Goal: Task Accomplishment & Management: Use online tool/utility

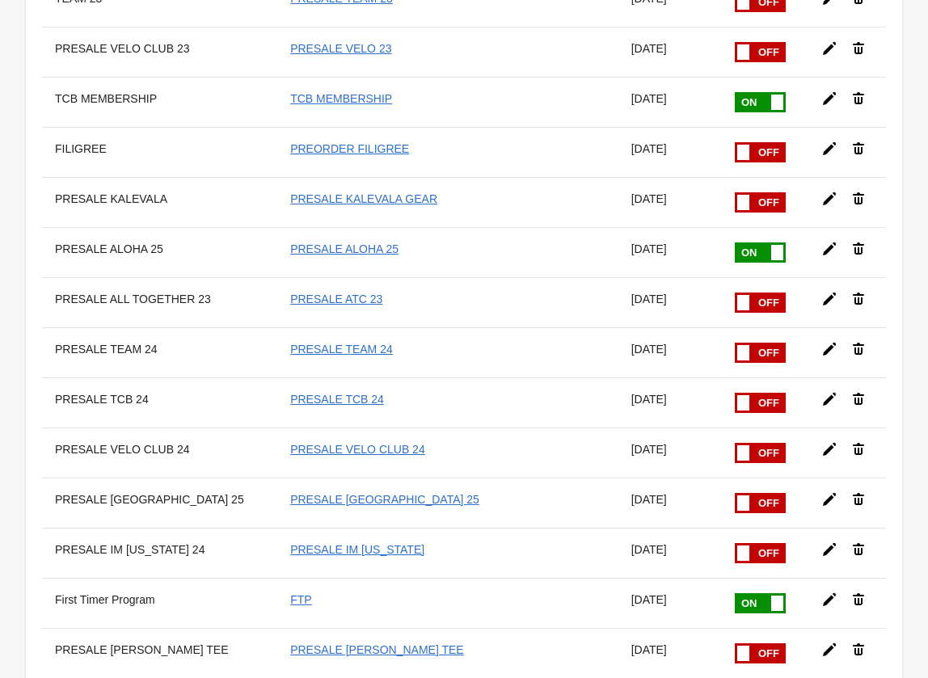
scroll to position [791, 0]
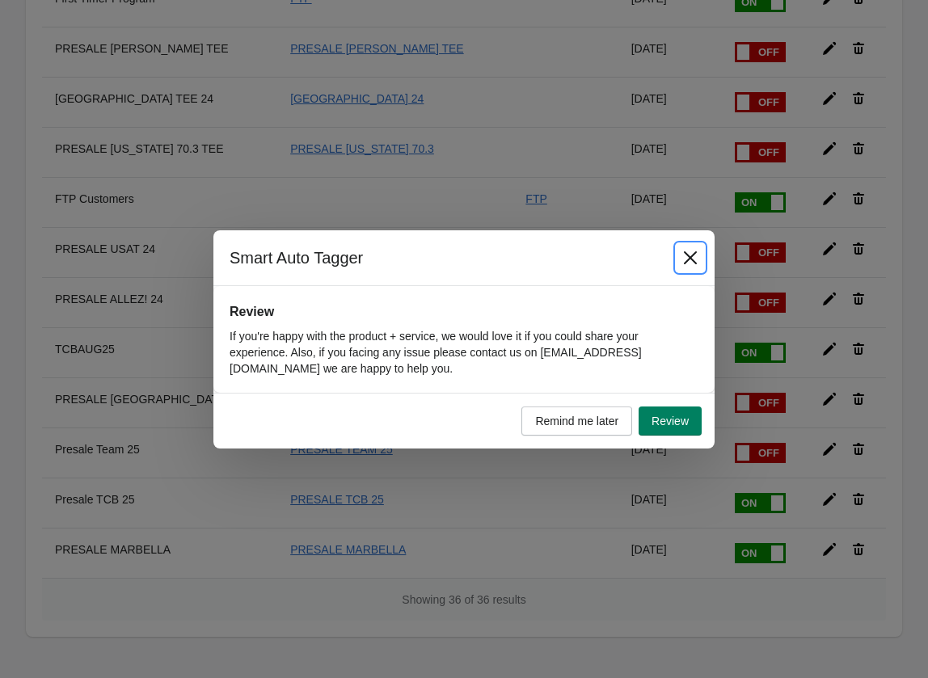
click at [692, 259] on icon "Close" at bounding box center [690, 257] width 13 height 13
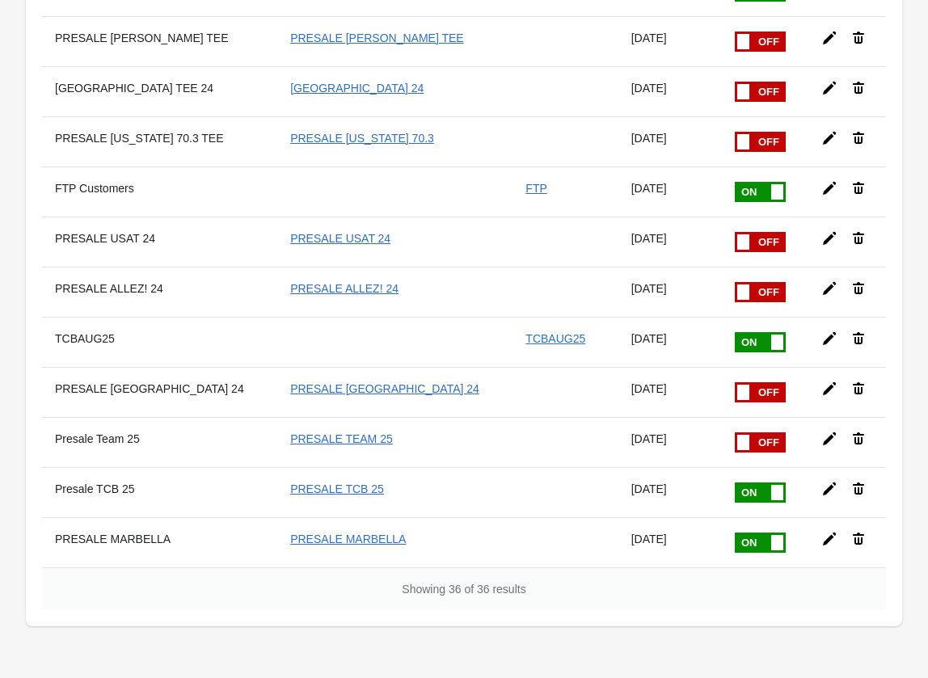
scroll to position [1407, 0]
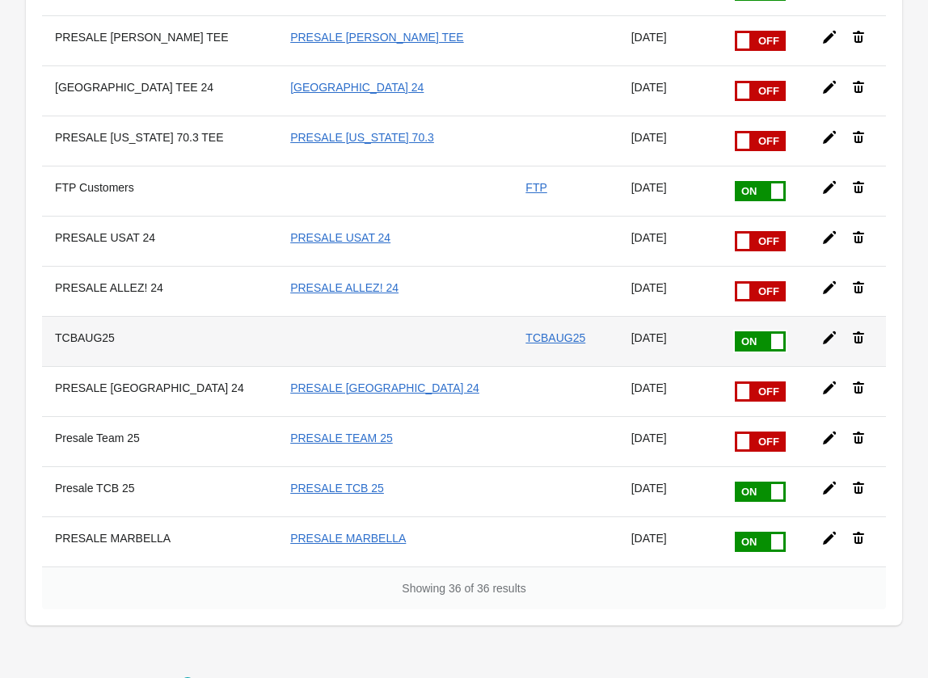
click at [822, 336] on icon at bounding box center [830, 338] width 16 height 16
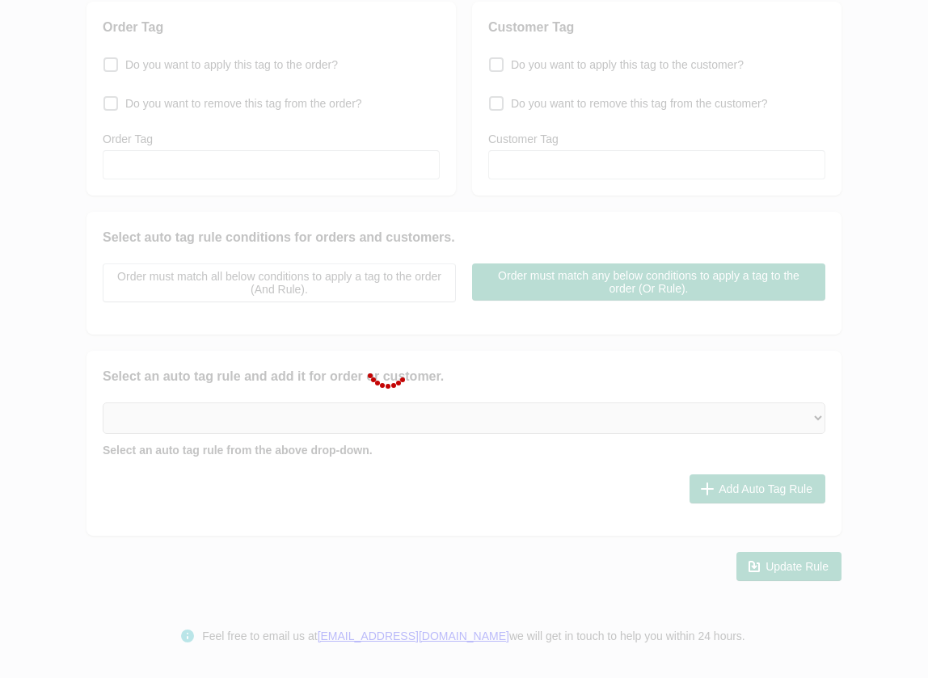
scroll to position [142, 0]
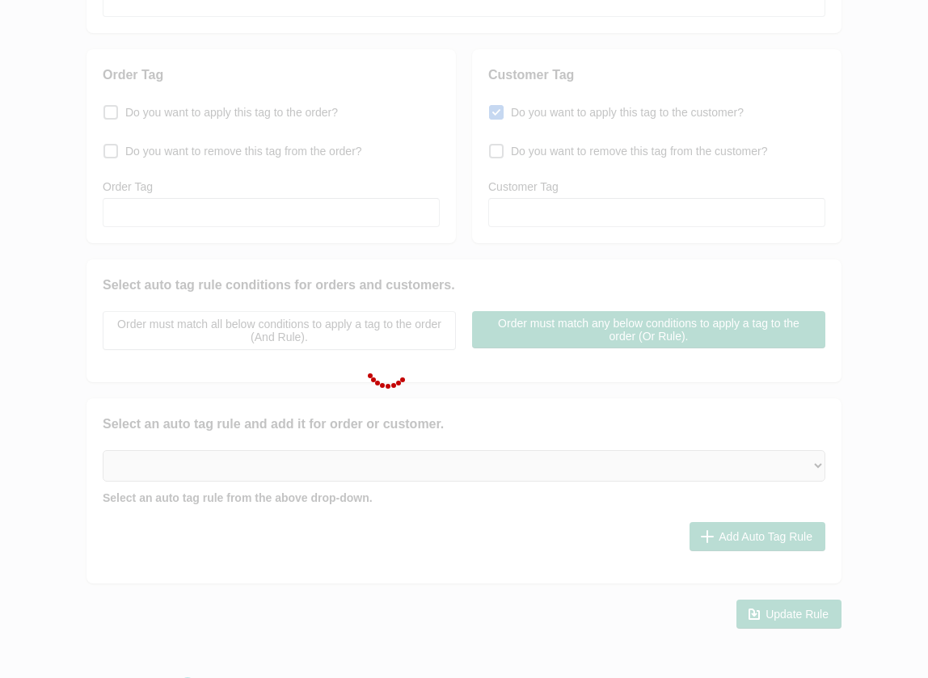
type input "TCBAUG25"
checkbox input "true"
type input "TCBAUG25"
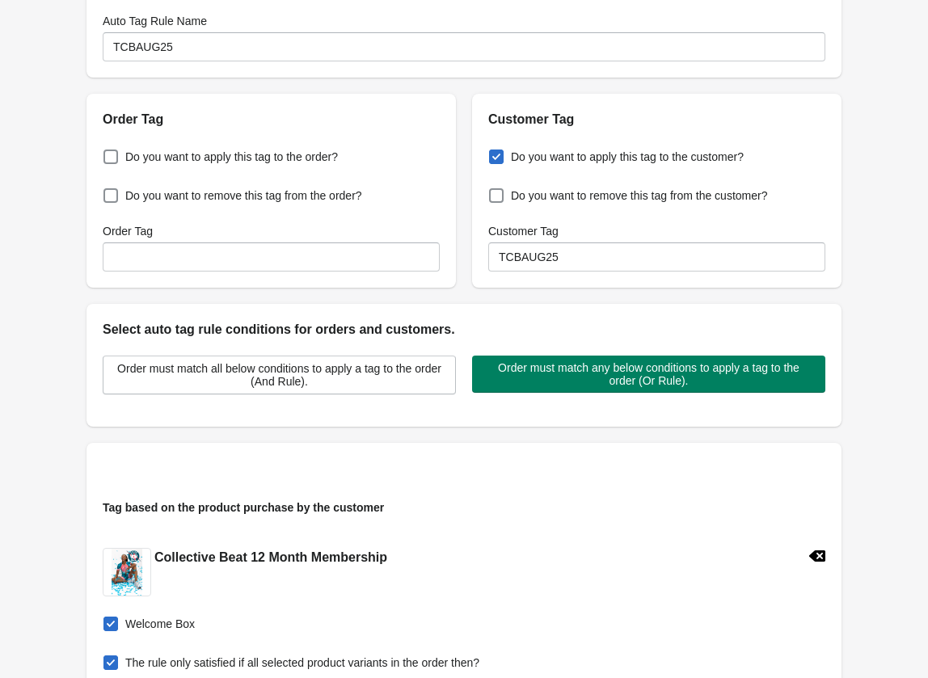
scroll to position [0, 0]
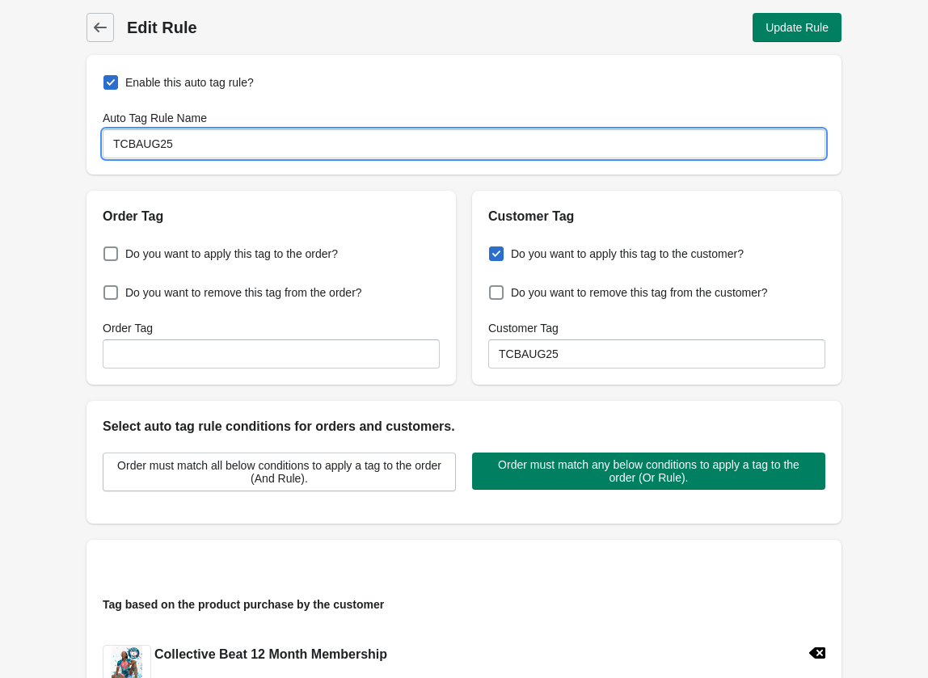
click at [149, 149] on input "TCBAUG25" at bounding box center [464, 143] width 723 height 29
click at [134, 144] on input "TCBAUG25" at bounding box center [464, 143] width 723 height 29
drag, startPoint x: 135, startPoint y: 144, endPoint x: 243, endPoint y: 150, distance: 107.7
click at [243, 150] on input "TCBAUG25" at bounding box center [464, 143] width 723 height 29
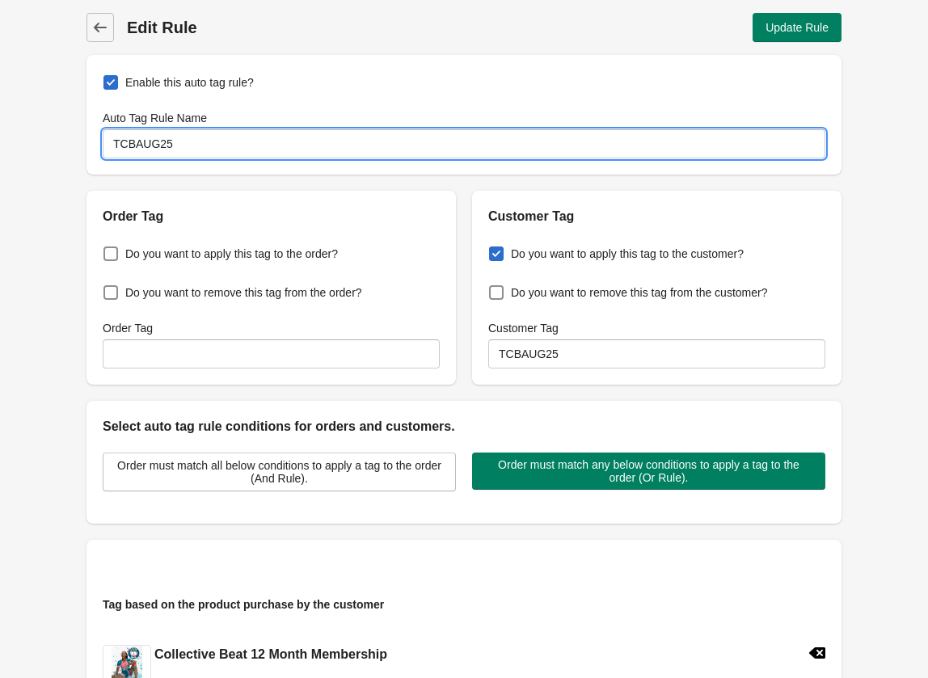
drag, startPoint x: 238, startPoint y: 150, endPoint x: 218, endPoint y: 146, distance: 20.5
click at [238, 150] on input "TCBAUG25" at bounding box center [464, 143] width 723 height 29
drag, startPoint x: 77, startPoint y: 139, endPoint x: 51, endPoint y: 135, distance: 26.2
click at [51, 135] on div "Back Edit Rule Update Rule Enable this auto tag rule? Auto Tag Rule Name TCBAUG…" at bounding box center [464, 567] width 928 height 1134
type input "TCBNOV25"
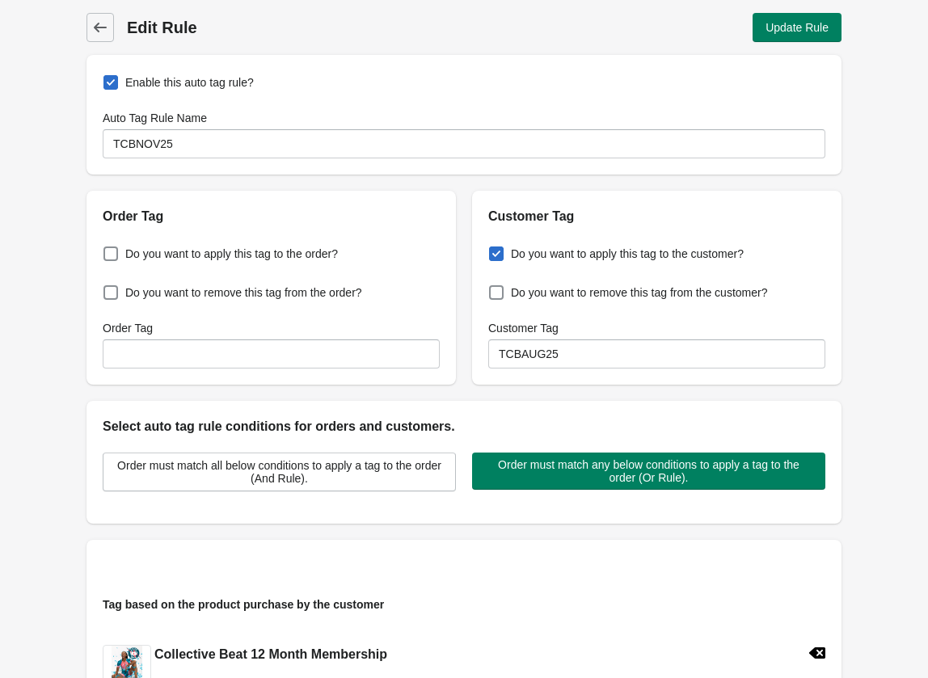
click at [17, 190] on div "Back Edit Rule Update Rule Enable this auto tag rule? Auto Tag Rule Name TCBNOV…" at bounding box center [464, 567] width 928 height 1134
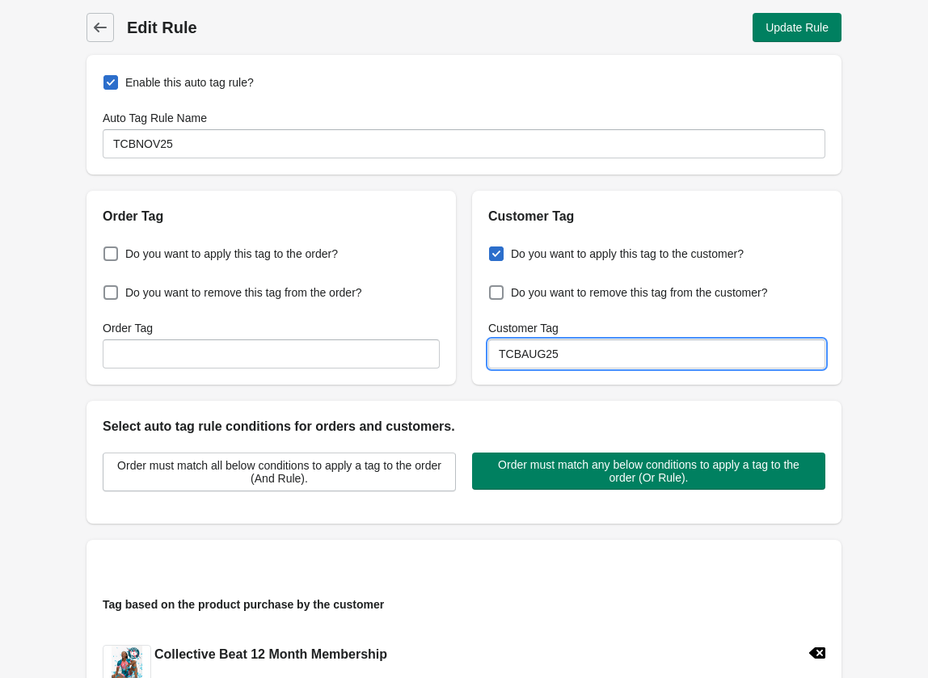
click at [562, 355] on input "TCBAUG25" at bounding box center [656, 354] width 337 height 29
click at [574, 356] on input "TCBNOV25" at bounding box center [656, 354] width 337 height 29
type input "TCBNOV25"
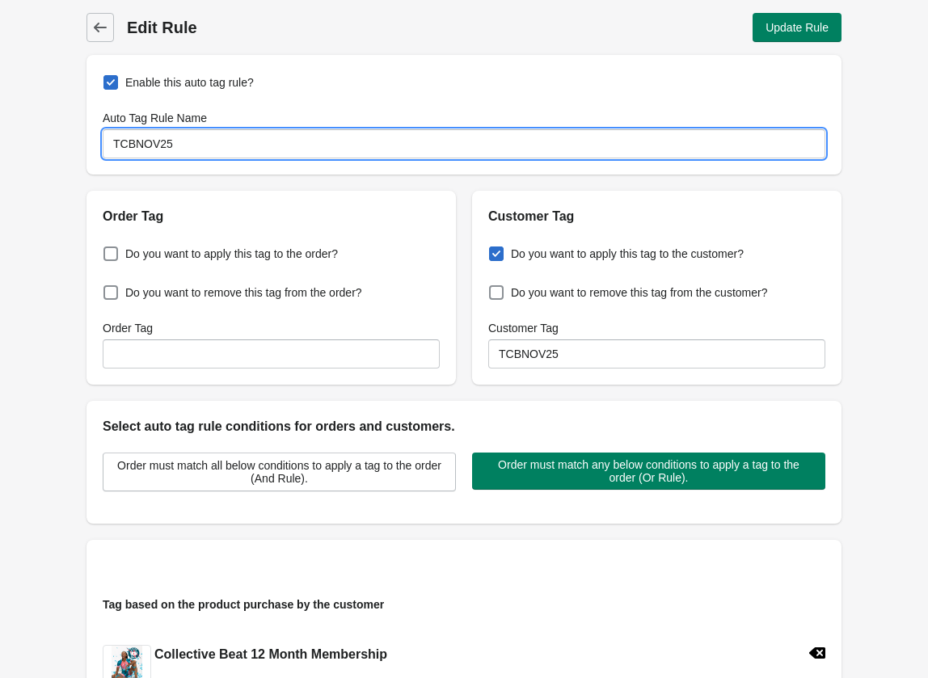
drag, startPoint x: 135, startPoint y: 143, endPoint x: 215, endPoint y: 146, distance: 80.1
click at [215, 146] on input "TCBNOV25" at bounding box center [464, 143] width 723 height 29
drag, startPoint x: 140, startPoint y: 146, endPoint x: 222, endPoint y: 146, distance: 81.7
click at [220, 146] on input "TCB TAG 25" at bounding box center [464, 143] width 723 height 29
type input "TCBNOV25"
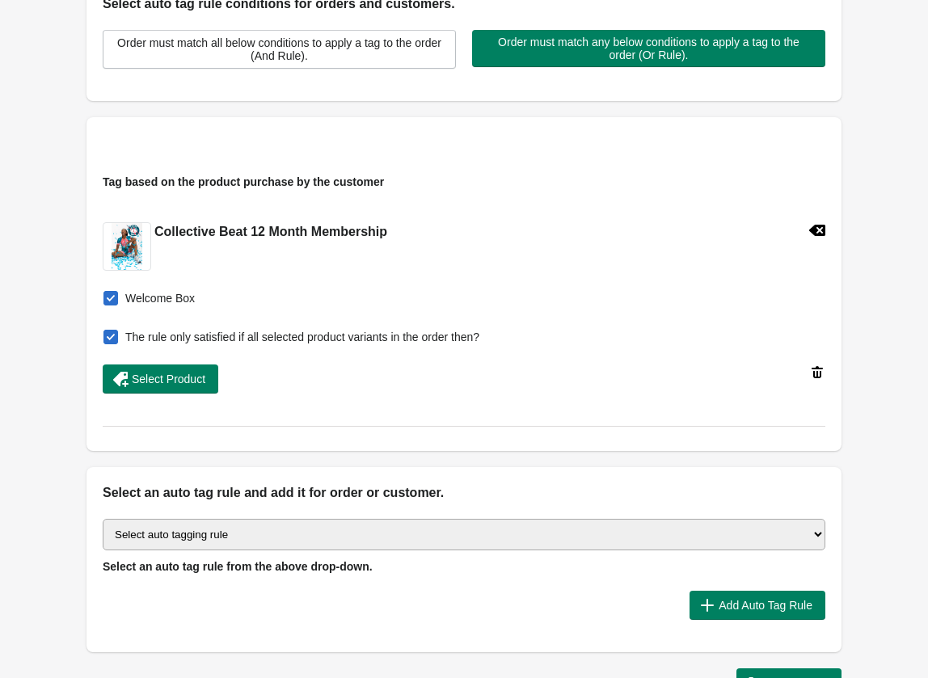
scroll to position [539, 0]
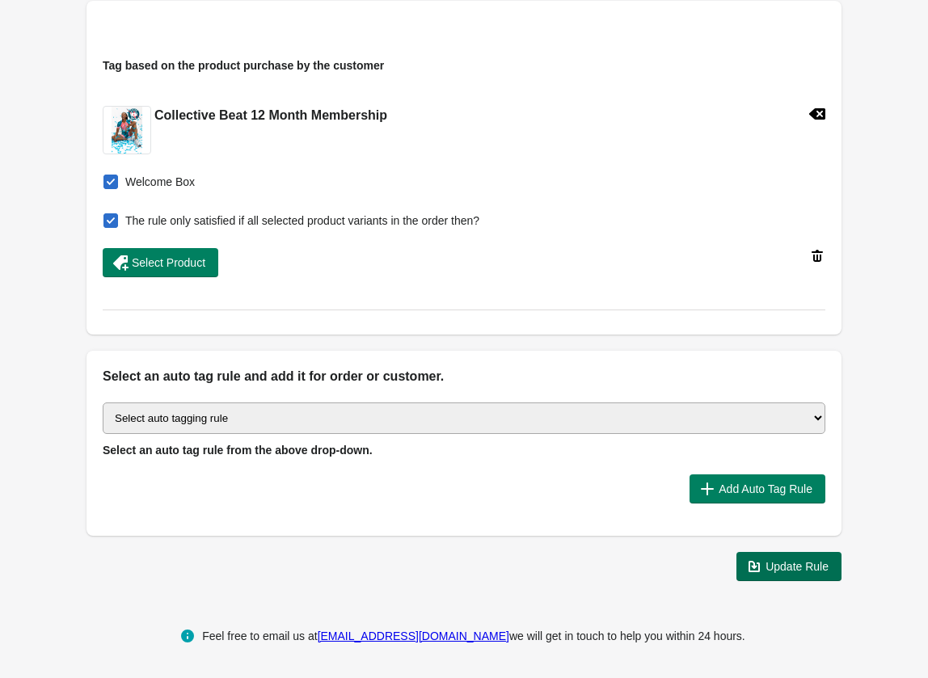
click at [782, 567] on span "Update Rule" at bounding box center [797, 566] width 63 height 13
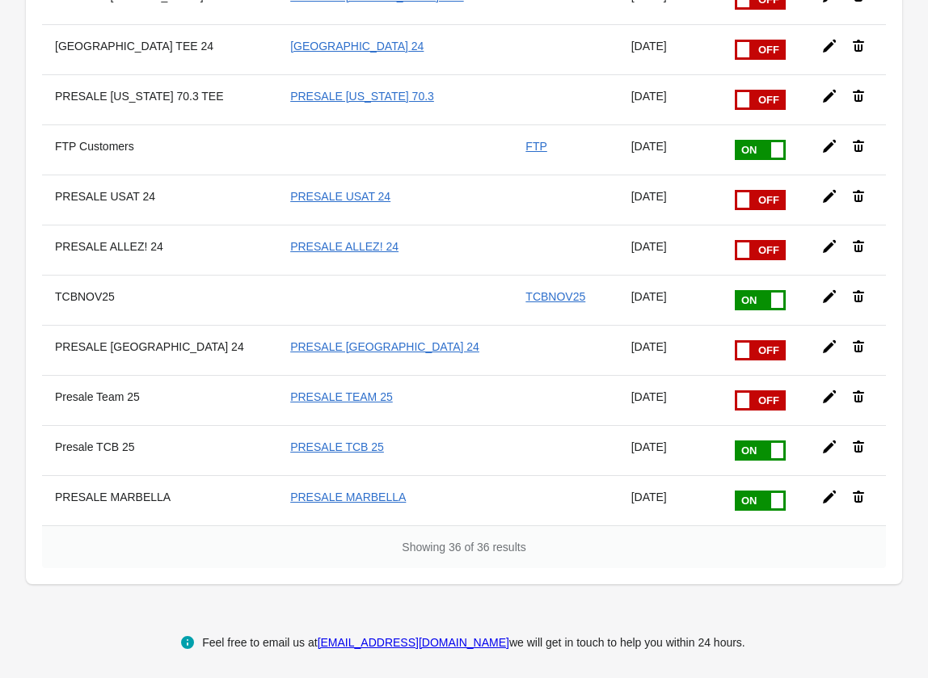
scroll to position [1455, 0]
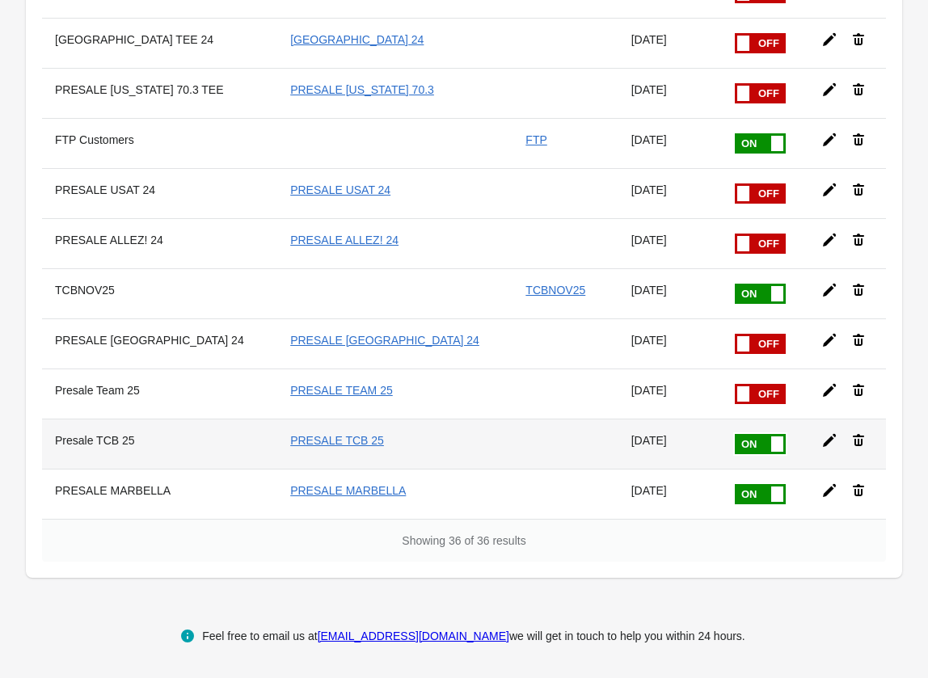
click at [771, 443] on span at bounding box center [777, 444] width 12 height 15
click at [0, 0] on input "checkbox" at bounding box center [0, 0] width 0 height 0
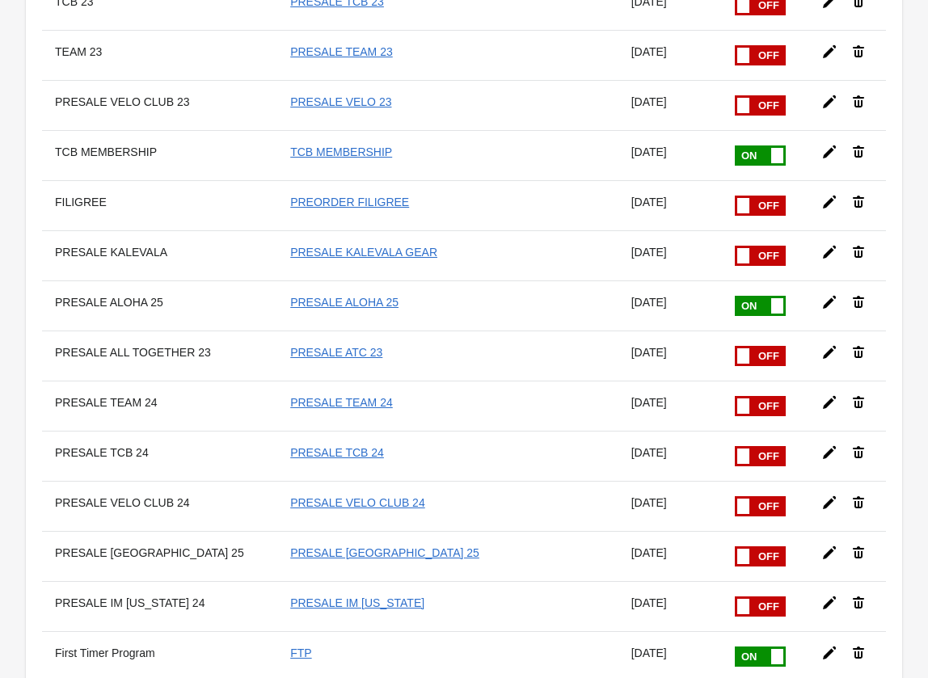
scroll to position [0, 0]
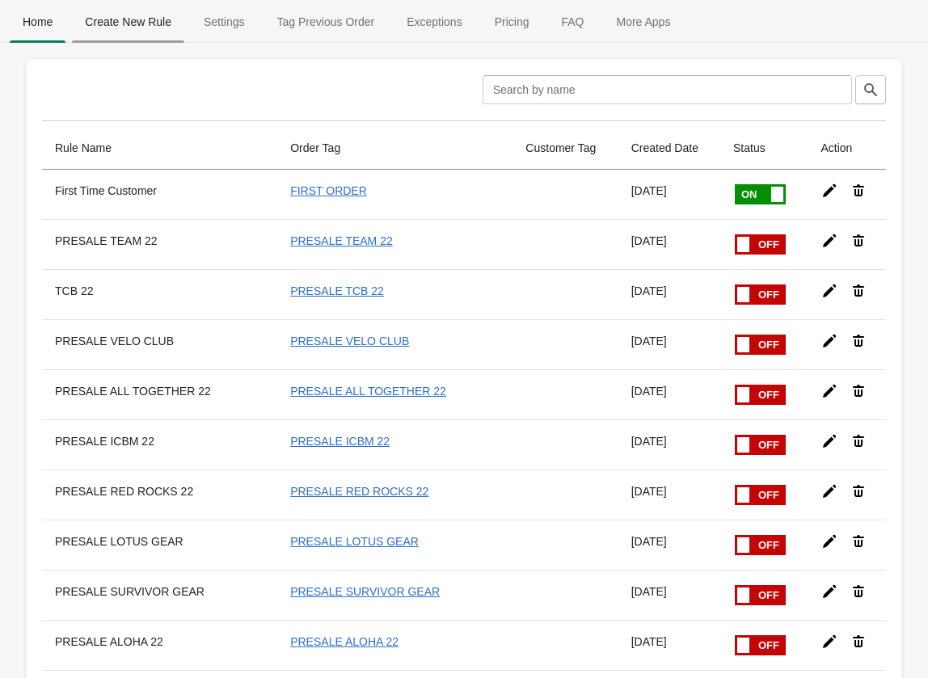
click at [151, 19] on span "Create New Rule" at bounding box center [128, 21] width 112 height 29
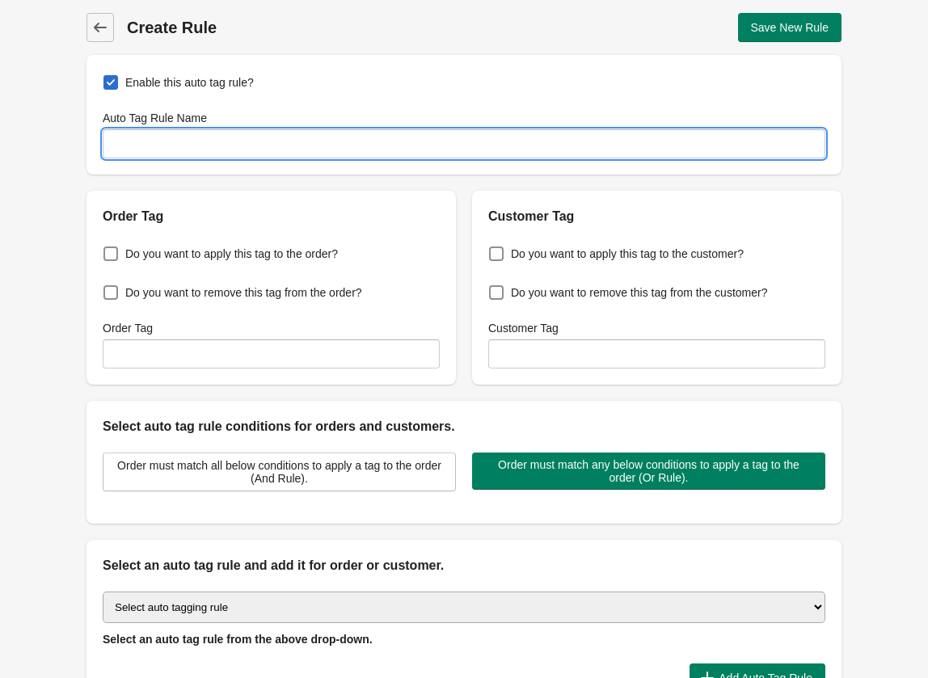
click at [202, 141] on input "Auto Tag Rule Name" at bounding box center [464, 143] width 723 height 29
type input "TCB 26"
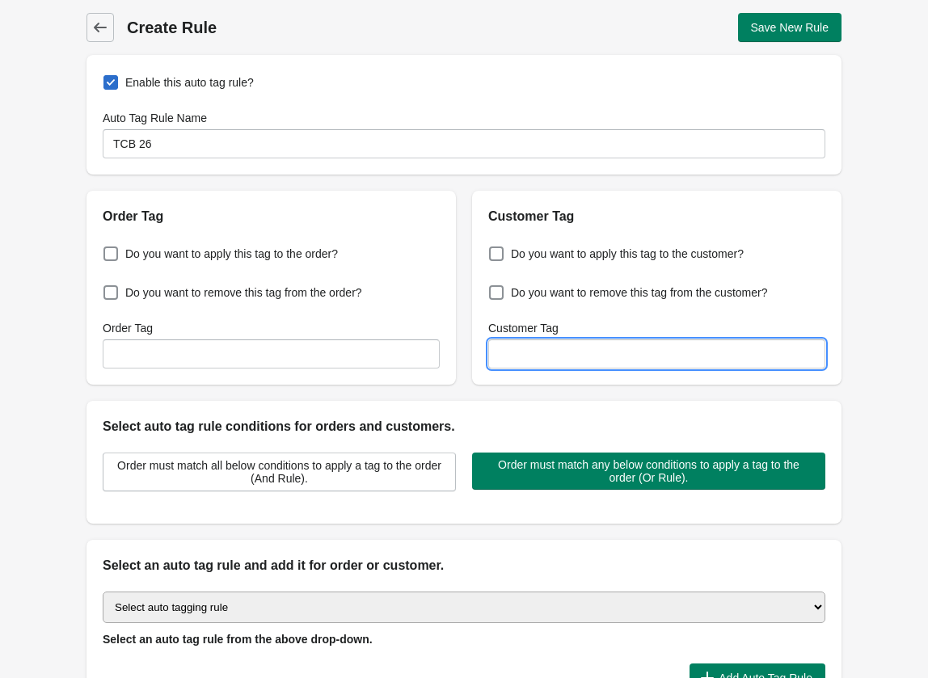
click at [616, 353] on input "Customer Tag" at bounding box center [656, 354] width 337 height 29
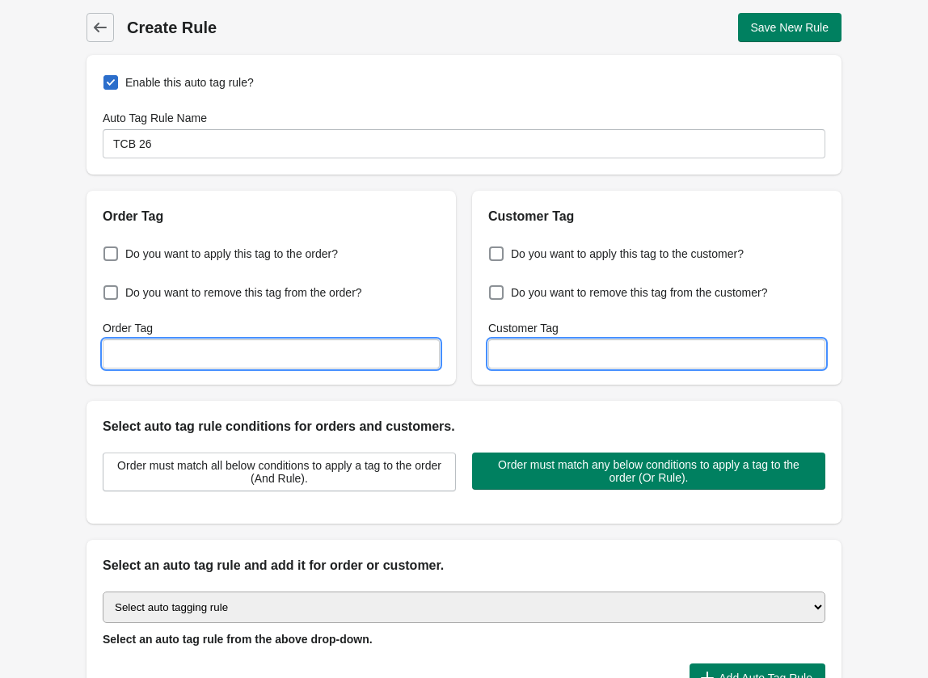
click at [342, 357] on input "Order Tag" at bounding box center [271, 354] width 337 height 29
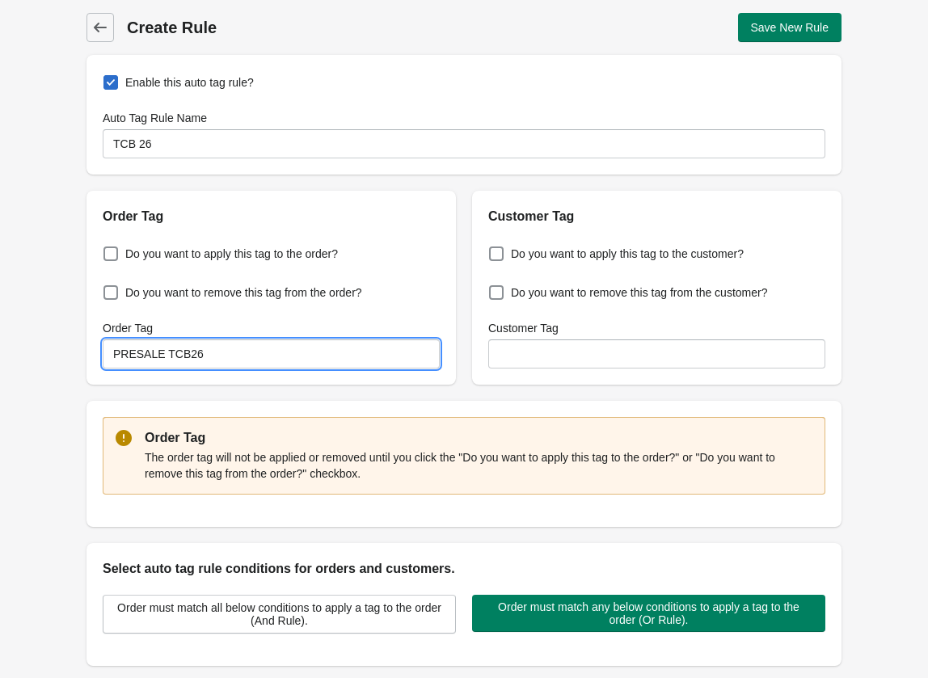
click at [187, 355] on input "PRESALE TCB26" at bounding box center [271, 354] width 337 height 29
type input "PRESALE TCB 26"
click at [95, 351] on div "Do you want to apply this tag to the order? Do you want to remove this tag from…" at bounding box center [272, 305] width 370 height 158
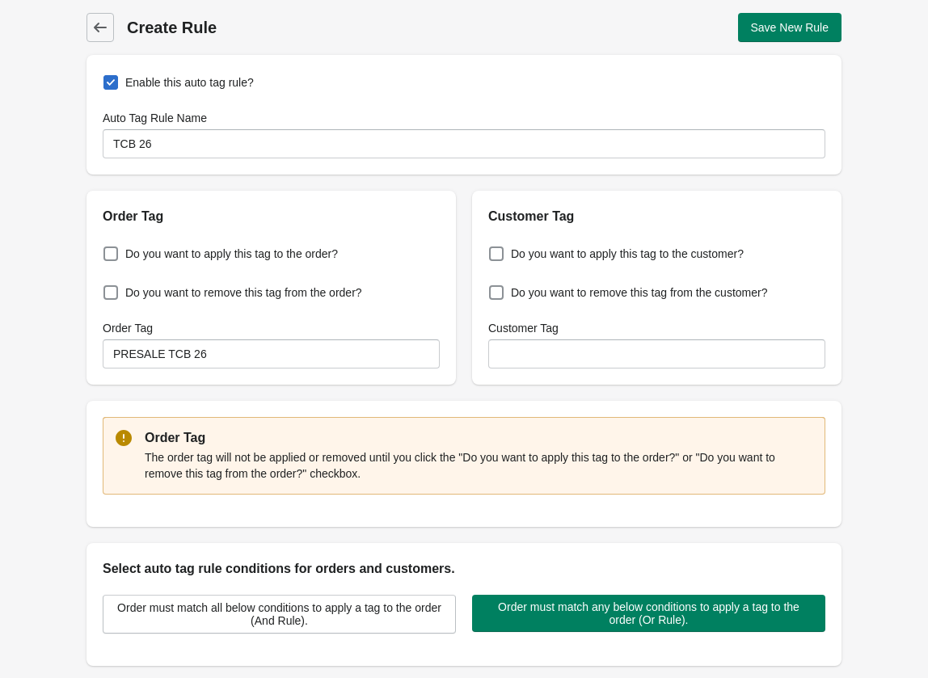
click at [43, 262] on div "Back Create Rule Save New Rule Enable this auto tag rule? Auto Tag Rule Name TC…" at bounding box center [464, 463] width 928 height 926
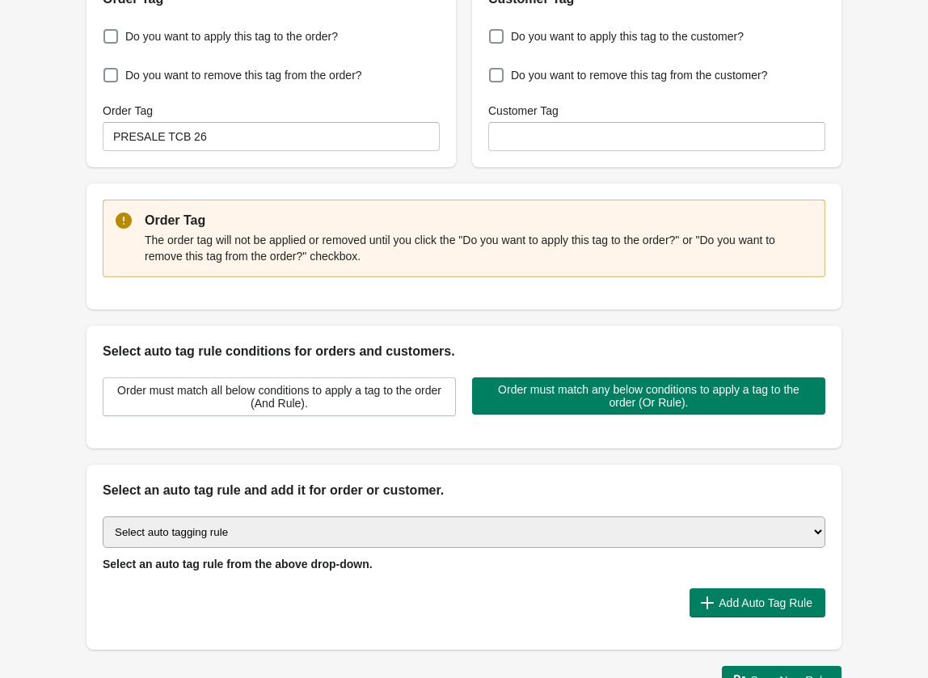
scroll to position [332, 0]
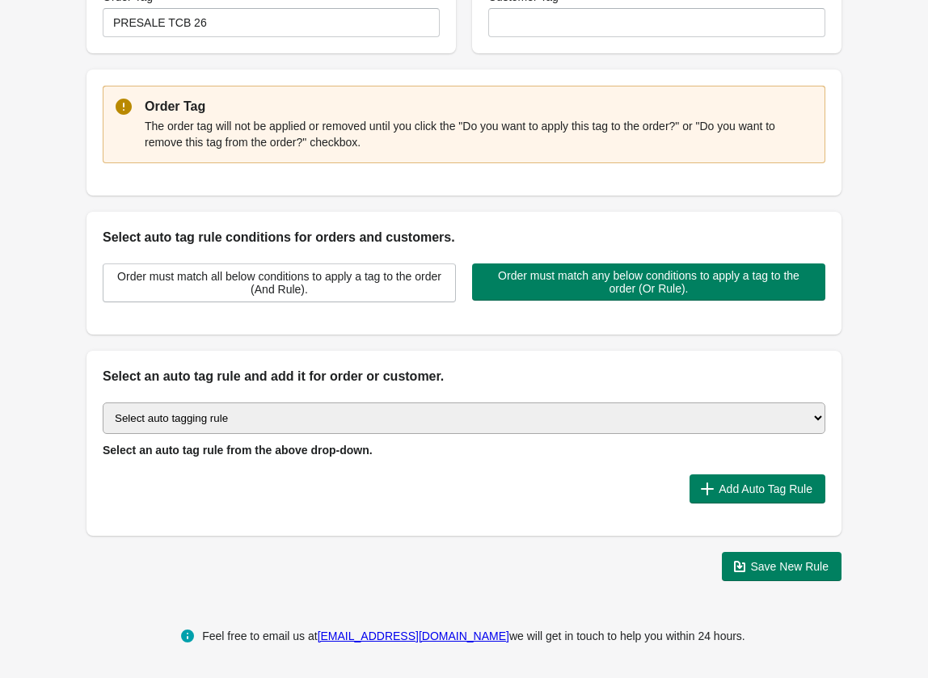
click at [335, 418] on select "Select auto tagging rule Tag by order amount Tag based on the order count (Volu…" at bounding box center [464, 419] width 723 height 32
select select "2"
click at [737, 495] on span "Add Auto Tag Rule" at bounding box center [766, 489] width 94 height 13
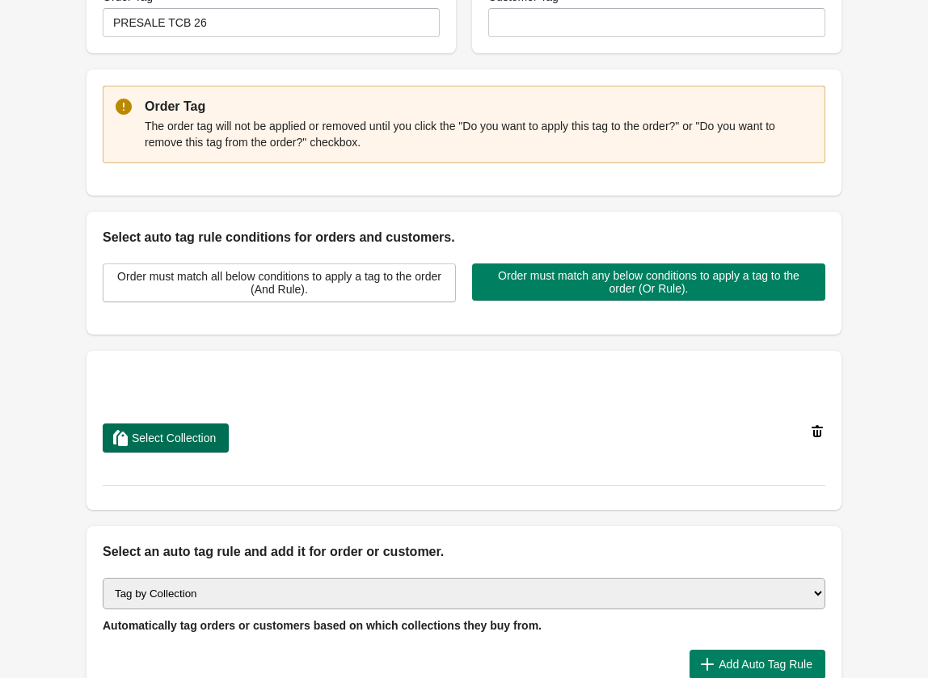
click at [180, 437] on span "Select Collection" at bounding box center [174, 438] width 84 height 13
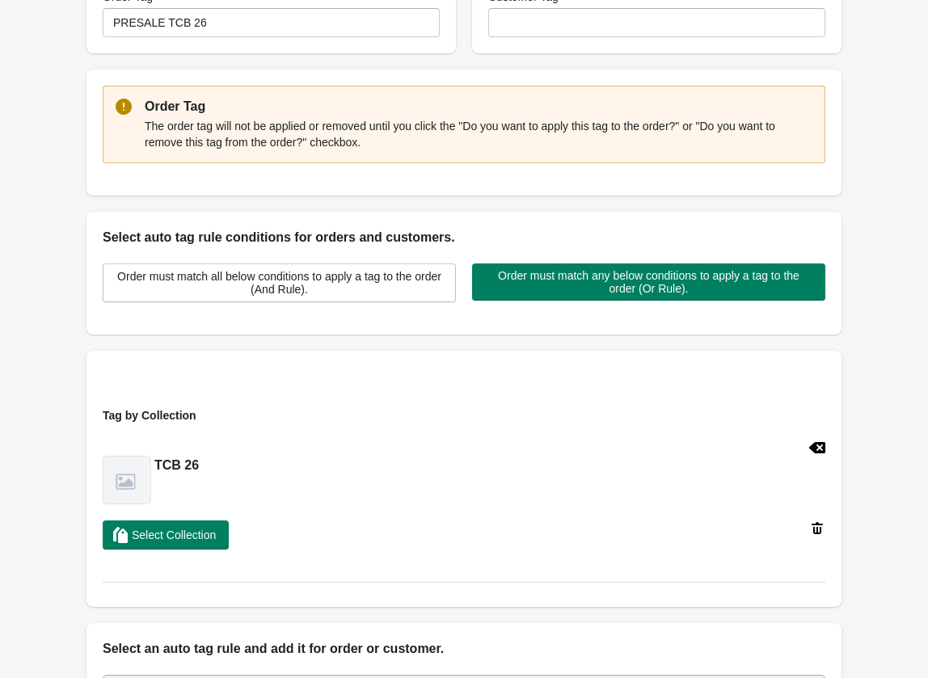
scroll to position [604, 0]
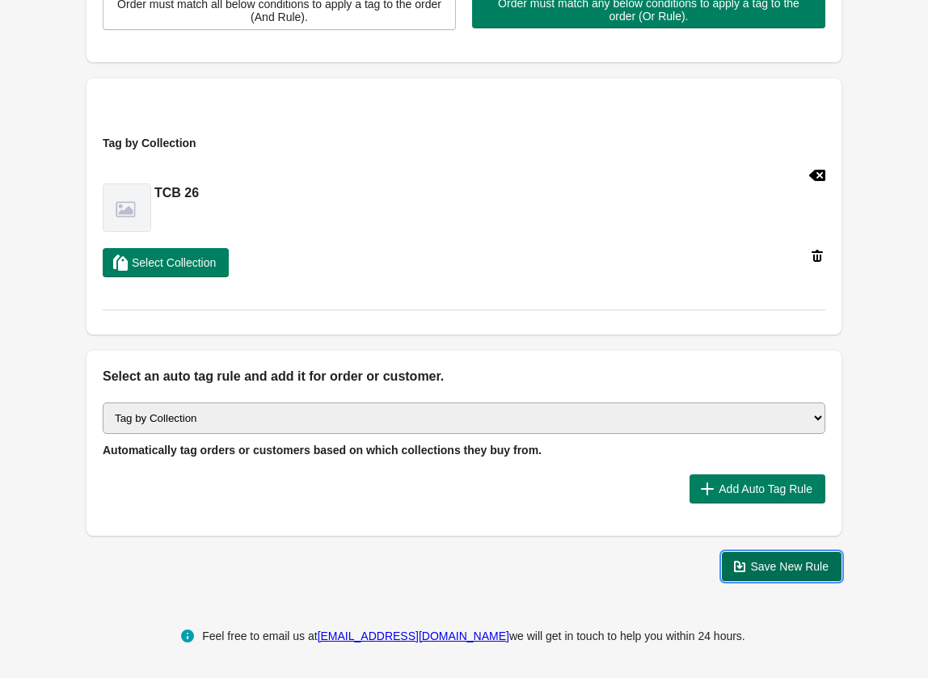
click at [780, 570] on span "Save New Rule" at bounding box center [790, 566] width 78 height 13
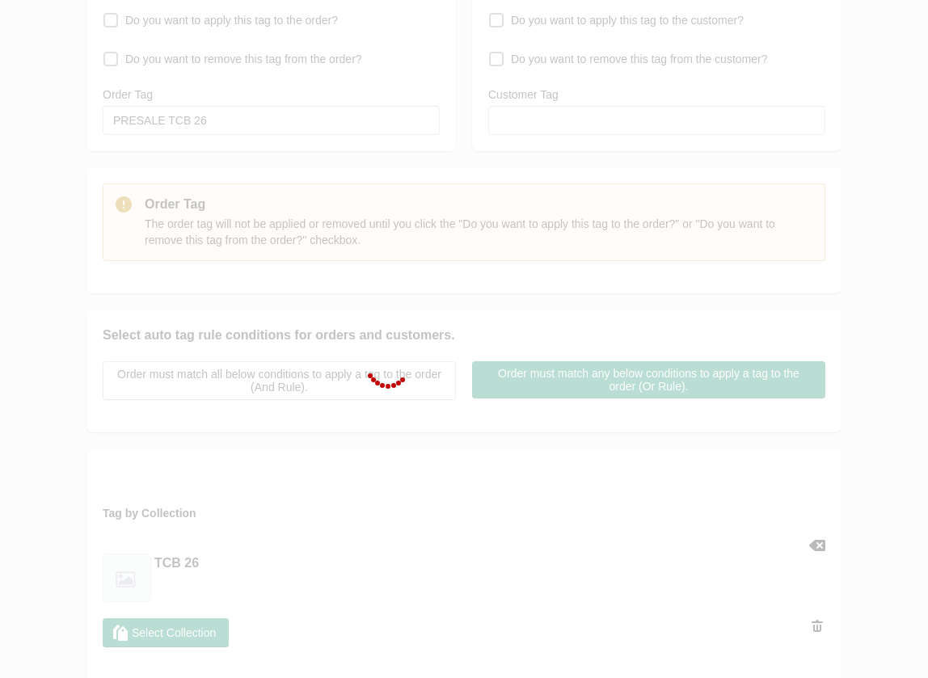
scroll to position [0, 0]
